Goal: Information Seeking & Learning: Check status

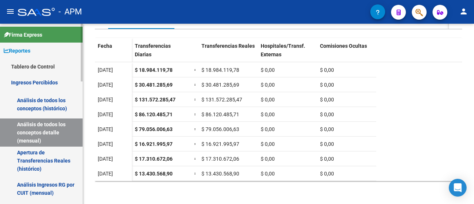
scroll to position [37, 0]
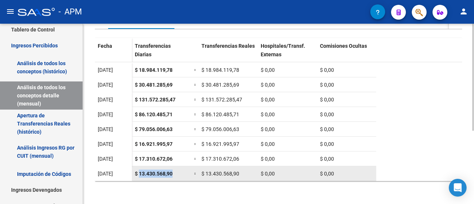
drag, startPoint x: 140, startPoint y: 173, endPoint x: 176, endPoint y: 174, distance: 35.6
click at [176, 174] on div "$ 13.430.568,90" at bounding box center [161, 174] width 53 height 9
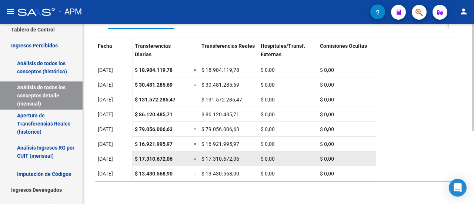
click at [139, 156] on span "$ 17.310.672,06" at bounding box center [154, 159] width 38 height 6
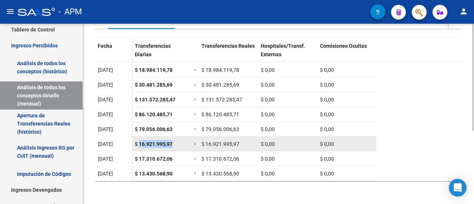
drag, startPoint x: 140, startPoint y: 143, endPoint x: 184, endPoint y: 145, distance: 44.5
click at [184, 145] on div "$ 16.921.995,97" at bounding box center [161, 144] width 53 height 9
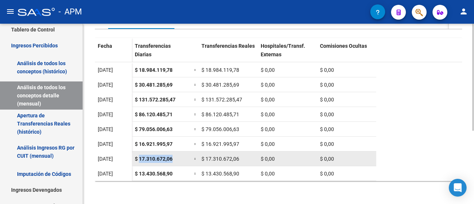
drag, startPoint x: 140, startPoint y: 158, endPoint x: 173, endPoint y: 159, distance: 33.3
click at [173, 159] on div "$ 17.310.672,06" at bounding box center [161, 159] width 53 height 9
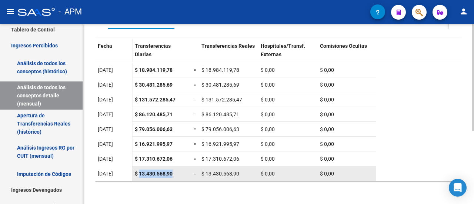
drag, startPoint x: 140, startPoint y: 170, endPoint x: 176, endPoint y: 167, distance: 36.4
click at [176, 167] on datatable-body-cell "$ 13.430.568,90" at bounding box center [161, 173] width 59 height 14
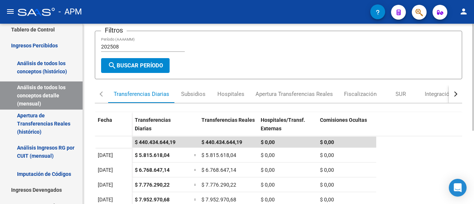
scroll to position [0, 0]
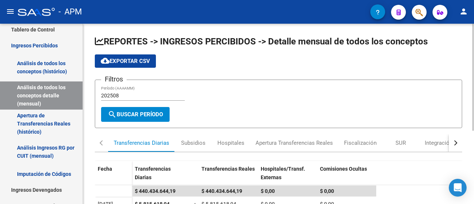
click at [129, 96] on input "202508" at bounding box center [143, 96] width 84 height 6
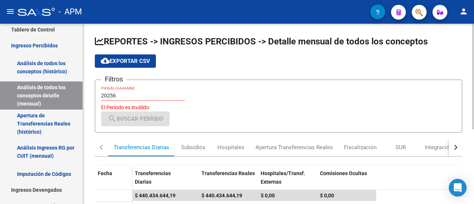
click at [126, 96] on input "20256" at bounding box center [143, 96] width 84 height 6
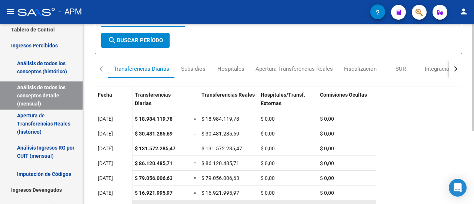
scroll to position [123, 0]
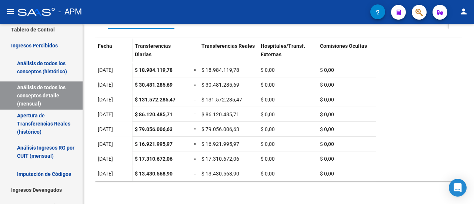
type input "202508"
